Goal: Task Accomplishment & Management: Manage account settings

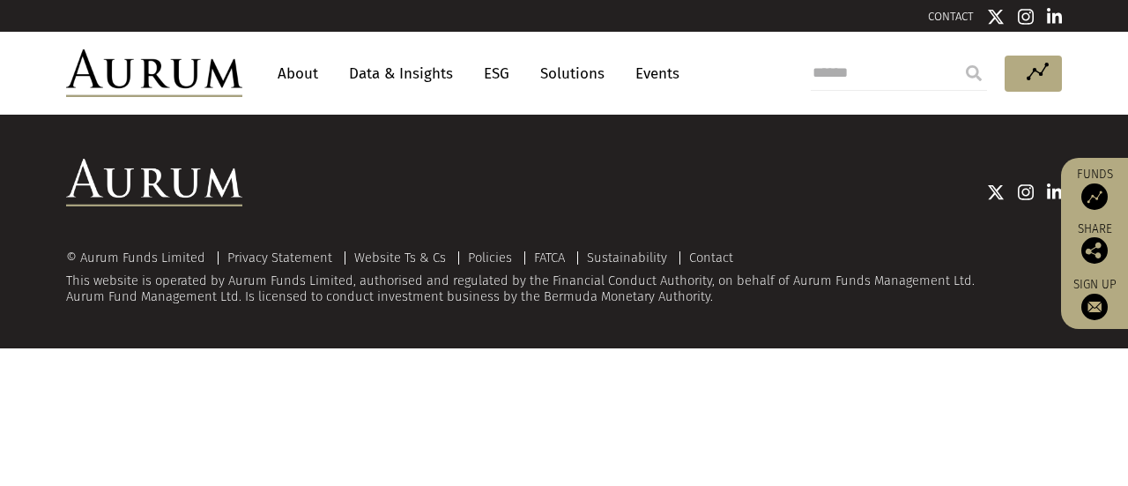
click at [302, 69] on link "About" at bounding box center [298, 73] width 58 height 33
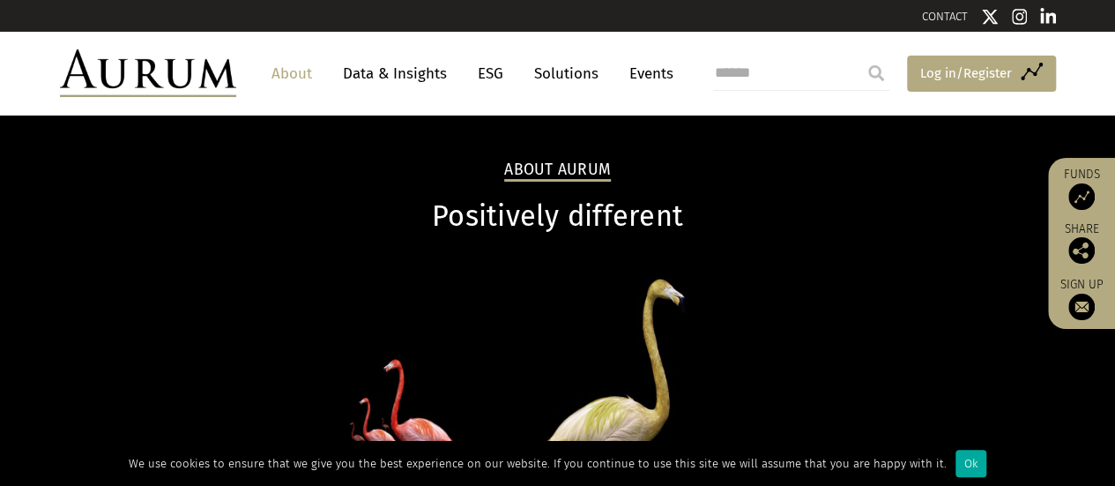
click at [929, 78] on span "Log in/Register" at bounding box center [966, 73] width 92 height 21
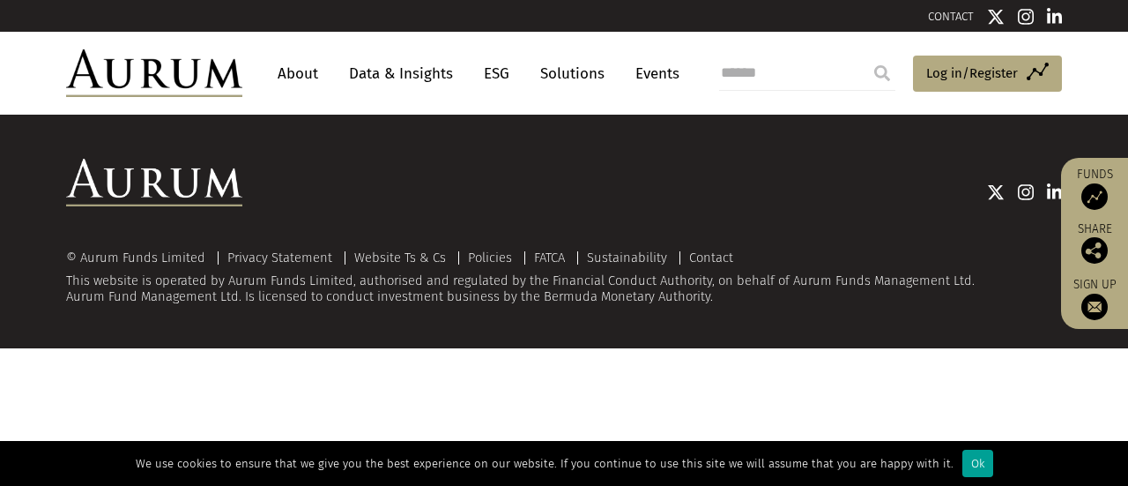
click at [963, 465] on div "Ok" at bounding box center [978, 463] width 31 height 27
